Goal: Task Accomplishment & Management: Manage account settings

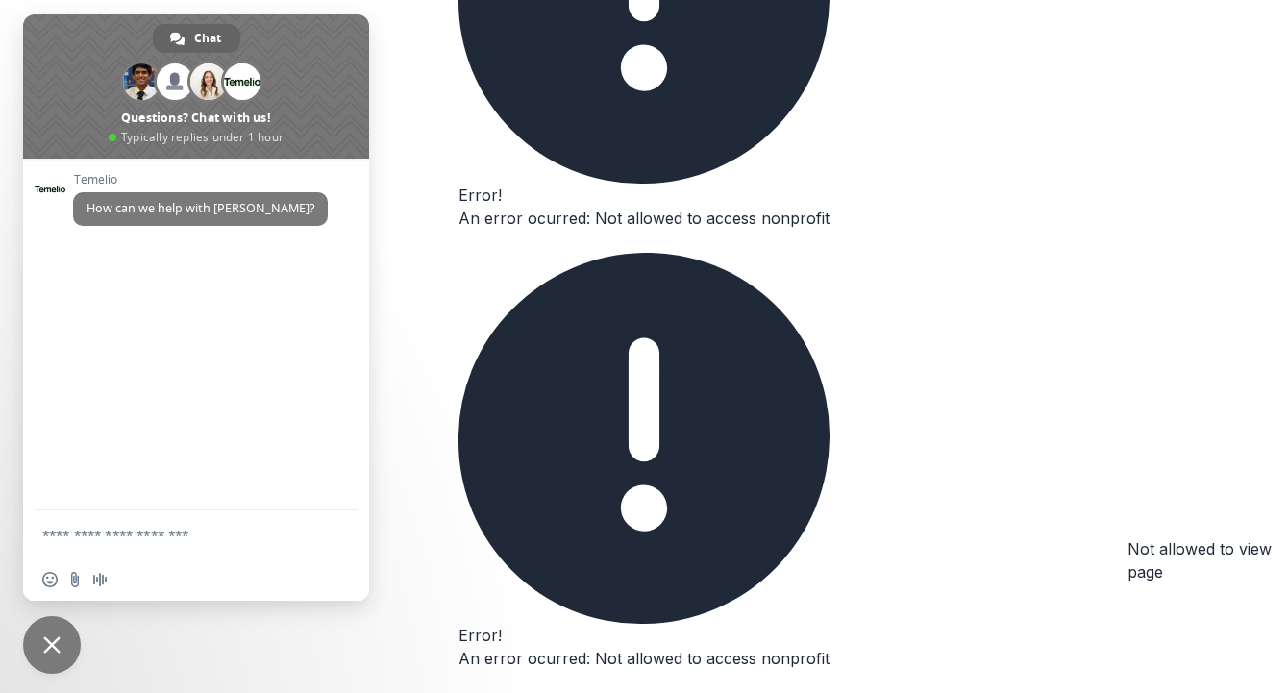
click at [61, 642] on span "Close chat" at bounding box center [52, 645] width 58 height 58
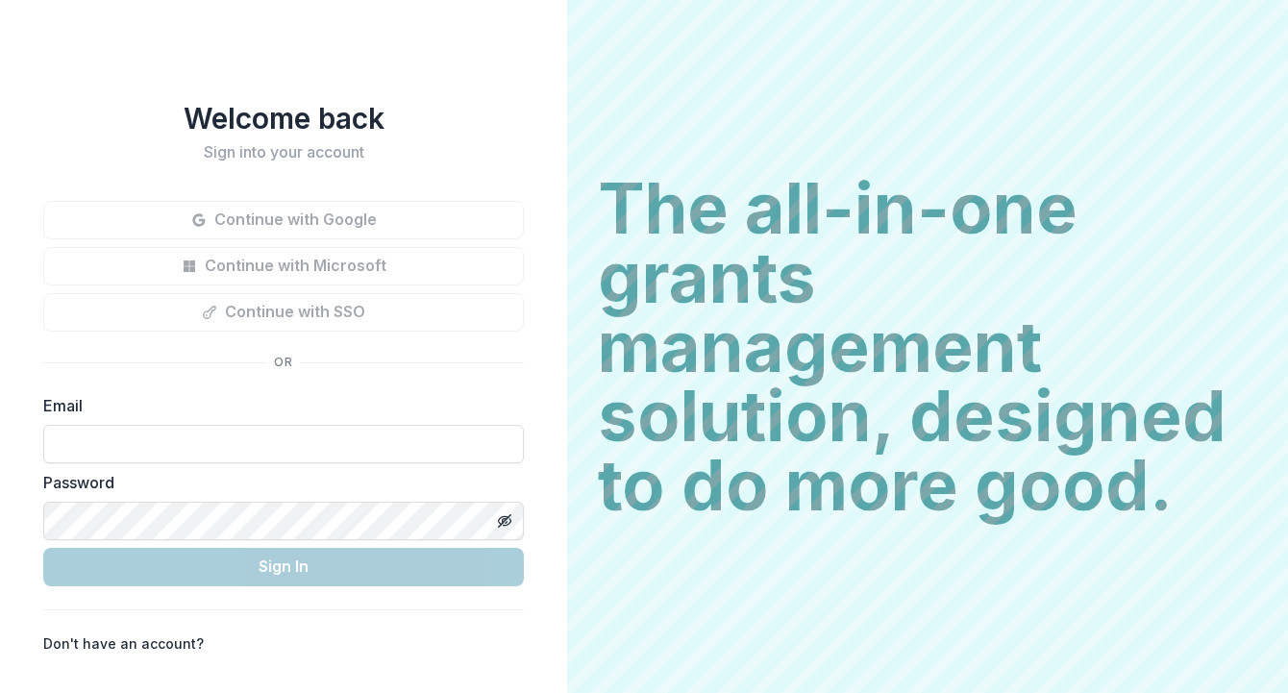
type input "**********"
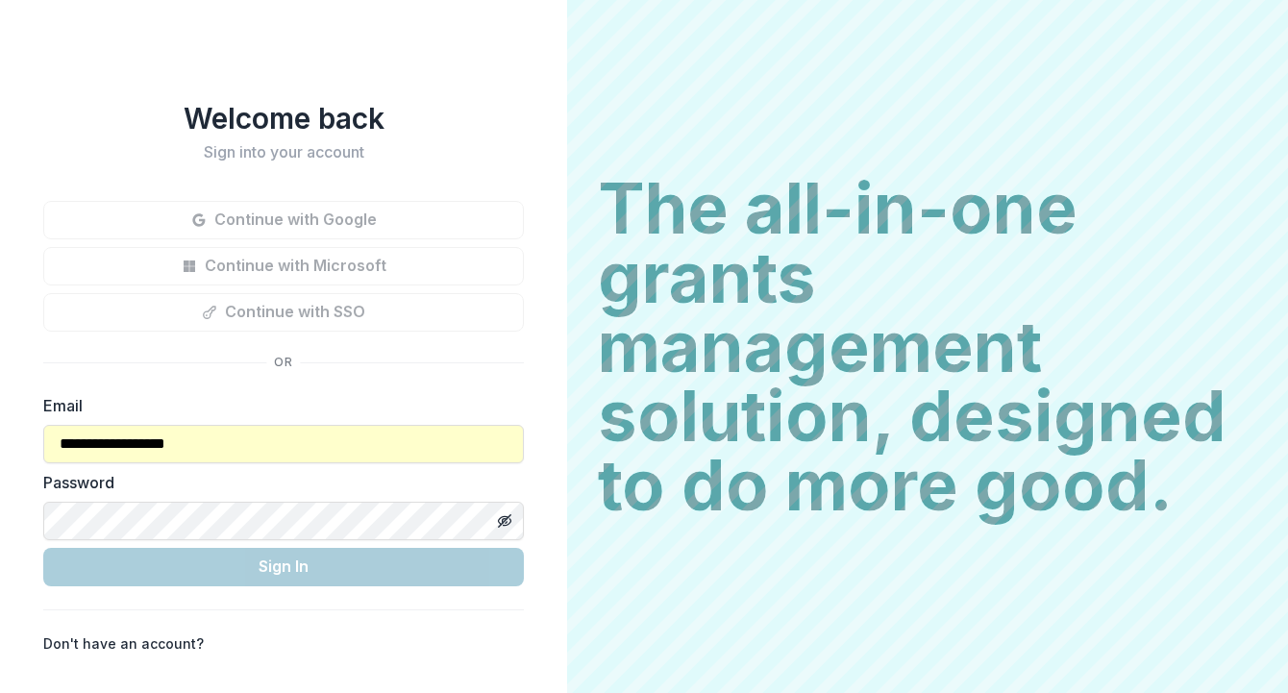
click at [578, 600] on div "The all-in-one grants management solution, designed to do more good. The all-in…" at bounding box center [927, 346] width 721 height 693
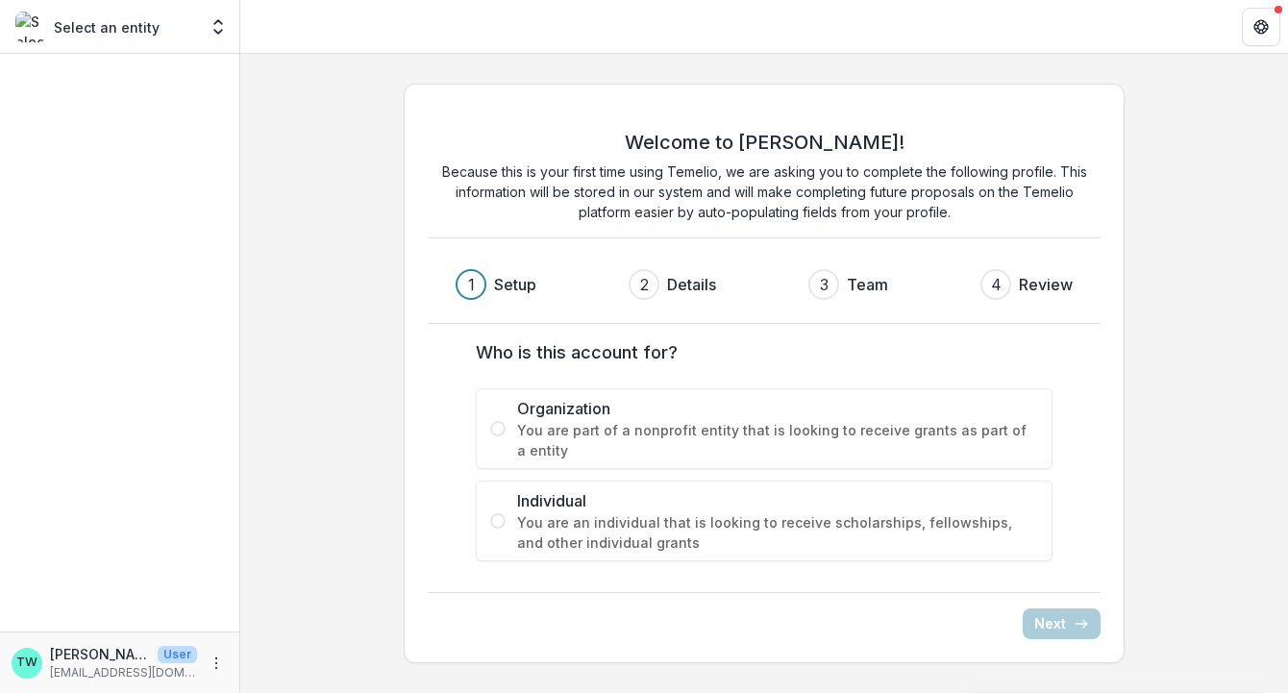
click at [109, 37] on div "Select an entity" at bounding box center [106, 27] width 182 height 31
click at [87, 668] on p "[EMAIL_ADDRESS][DOMAIN_NAME]" at bounding box center [123, 672] width 147 height 17
click at [212, 667] on icon "More" at bounding box center [216, 663] width 15 height 15
click at [296, 659] on button "Logout" at bounding box center [343, 654] width 206 height 32
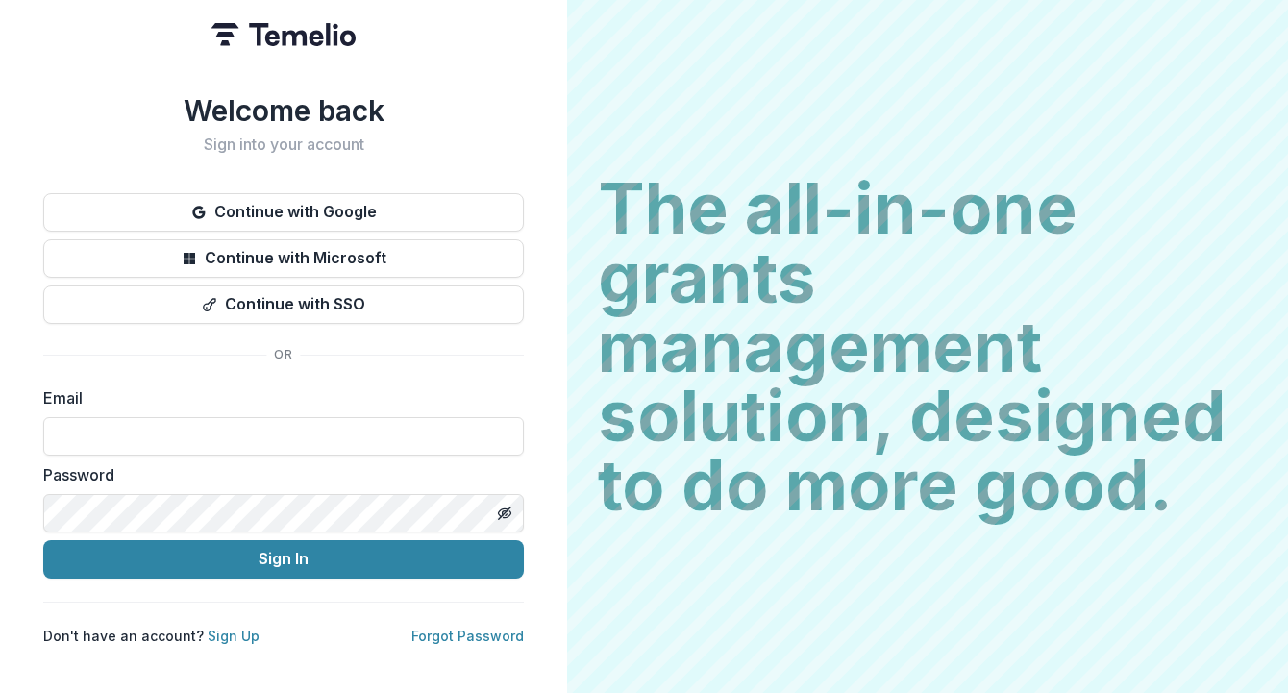
type input "**********"
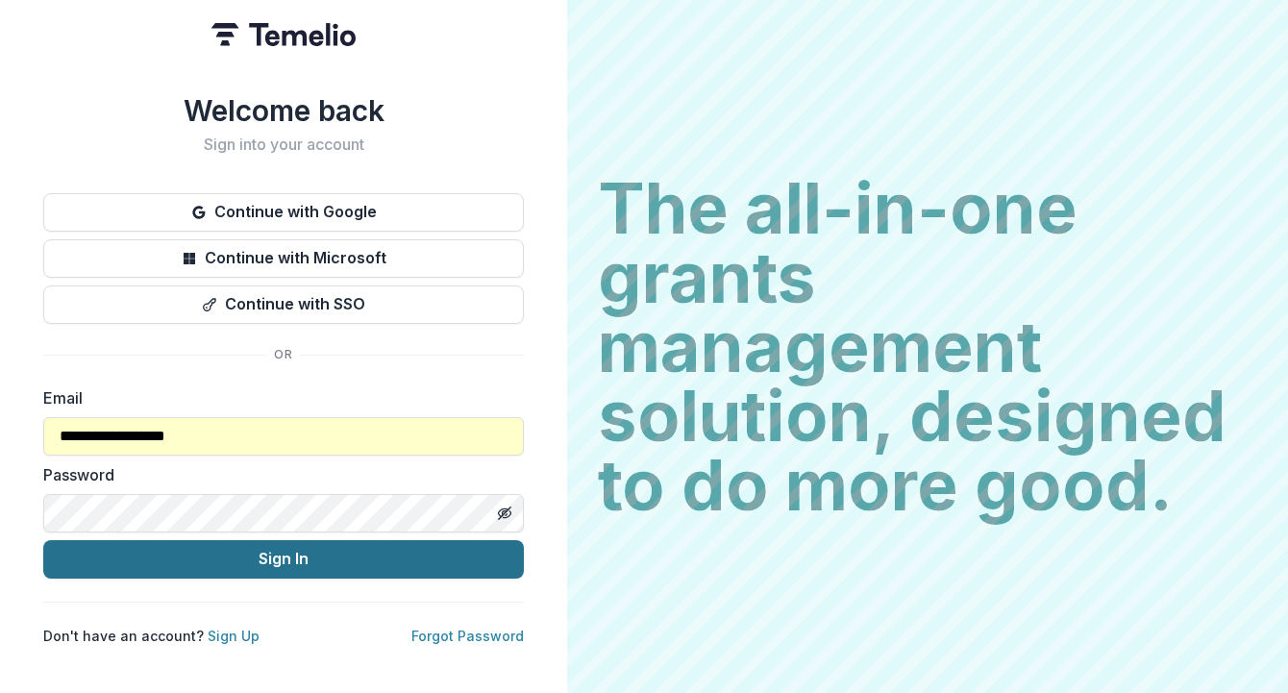
click at [265, 569] on button "Sign In" at bounding box center [283, 559] width 481 height 38
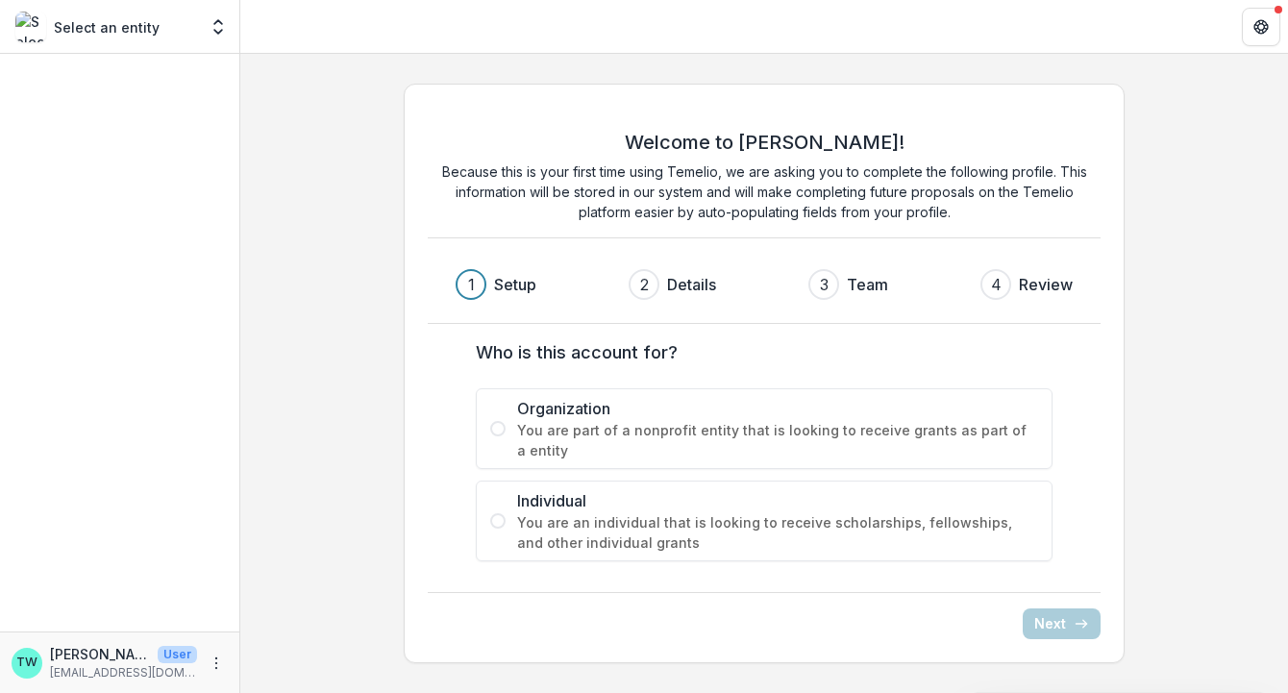
click at [499, 433] on span at bounding box center [497, 428] width 15 height 15
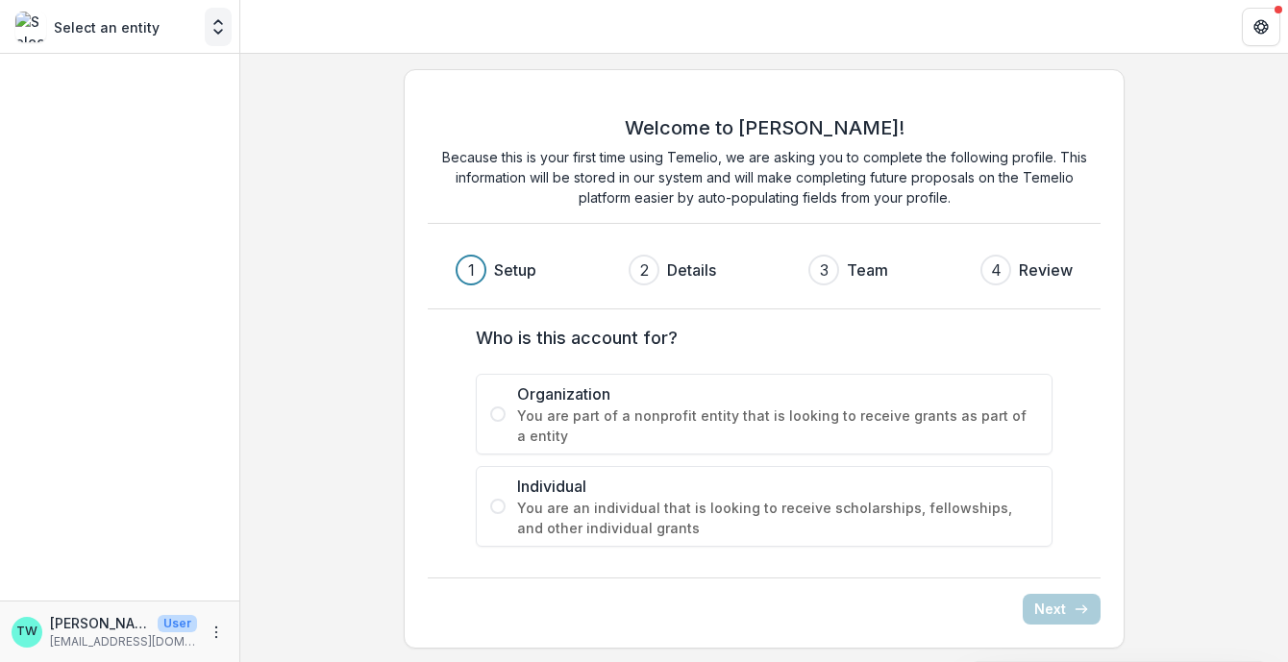
click at [214, 31] on polyline "Open entity switcher" at bounding box center [218, 32] width 8 height 4
click at [212, 638] on icon "More" at bounding box center [216, 632] width 15 height 15
click at [292, 295] on div "Welcome to Temelio! Because this is your first time using Temelio, we are askin…" at bounding box center [764, 359] width 1048 height 611
click at [217, 630] on icon "More" at bounding box center [216, 632] width 15 height 15
click at [302, 620] on button "Logout" at bounding box center [343, 624] width 206 height 32
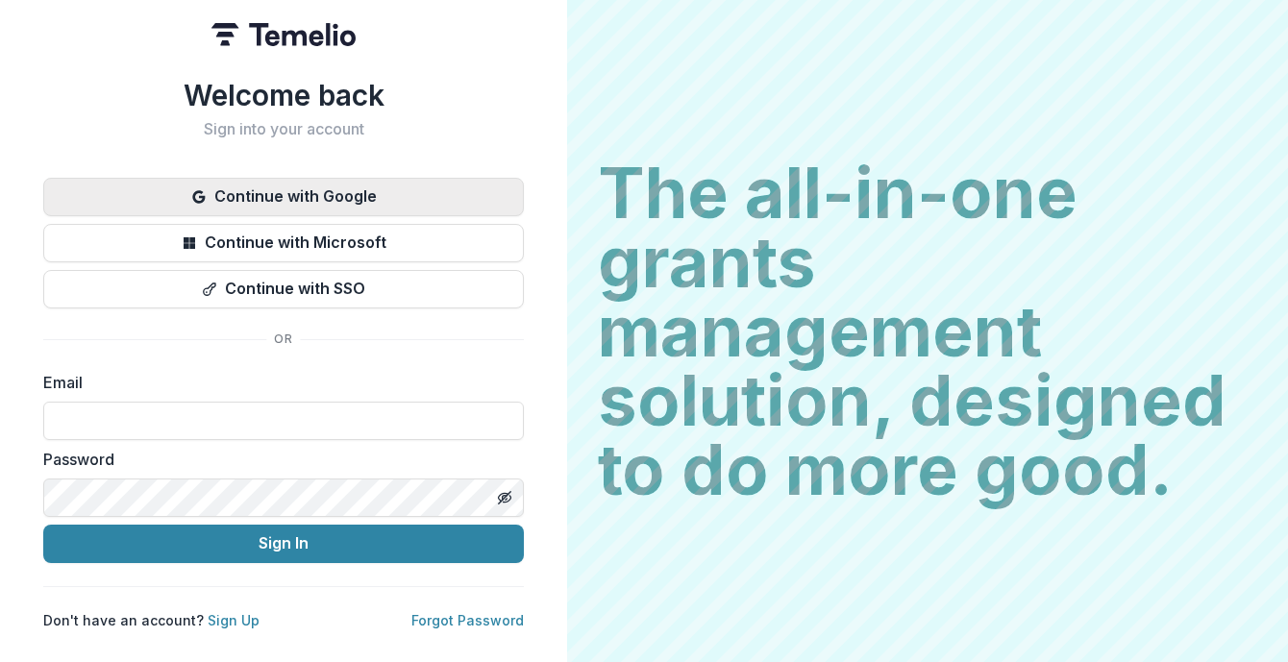
click at [312, 189] on button "Continue with Google" at bounding box center [283, 197] width 481 height 38
